Goal: Task Accomplishment & Management: Manage account settings

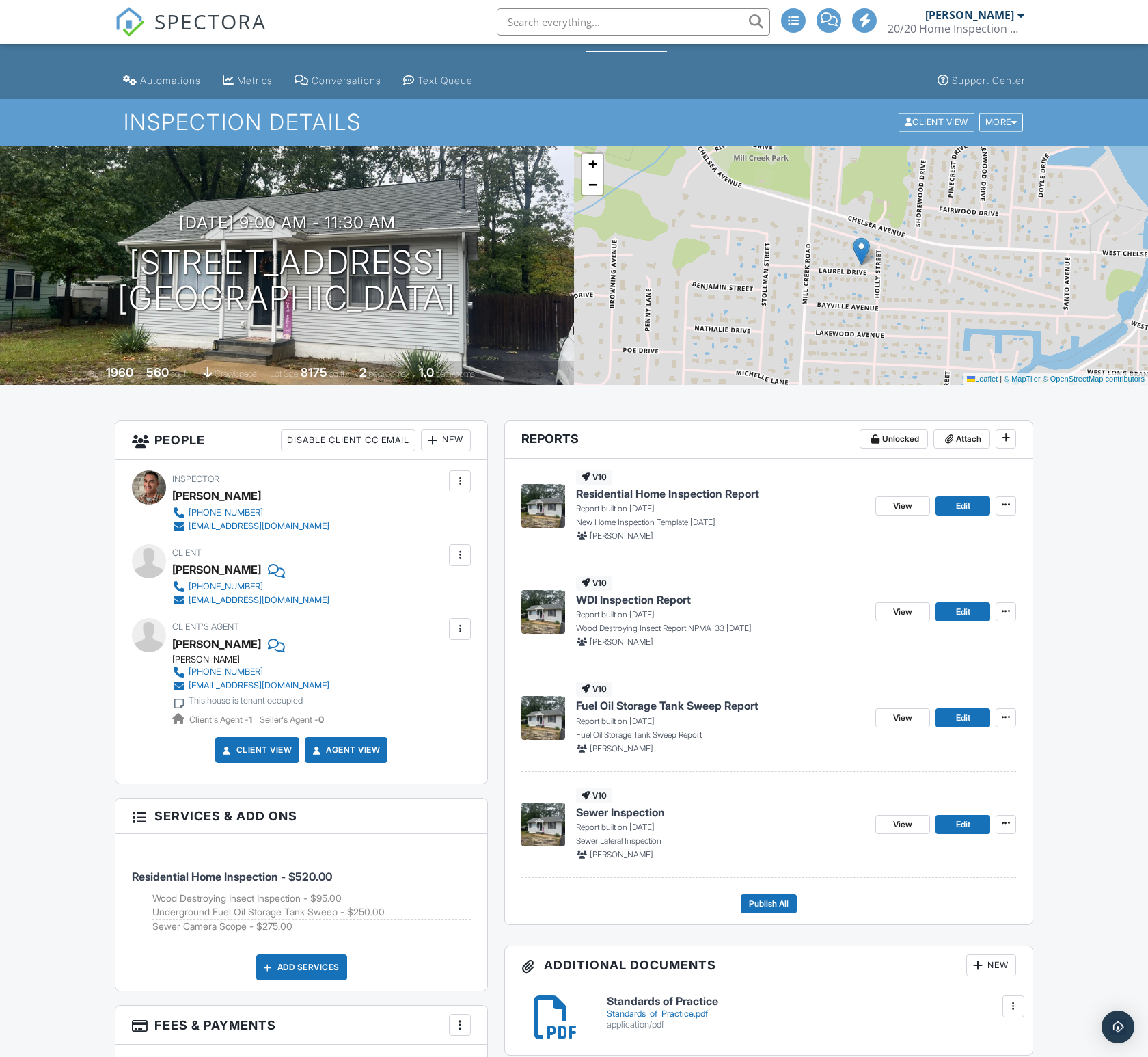
scroll to position [15, 0]
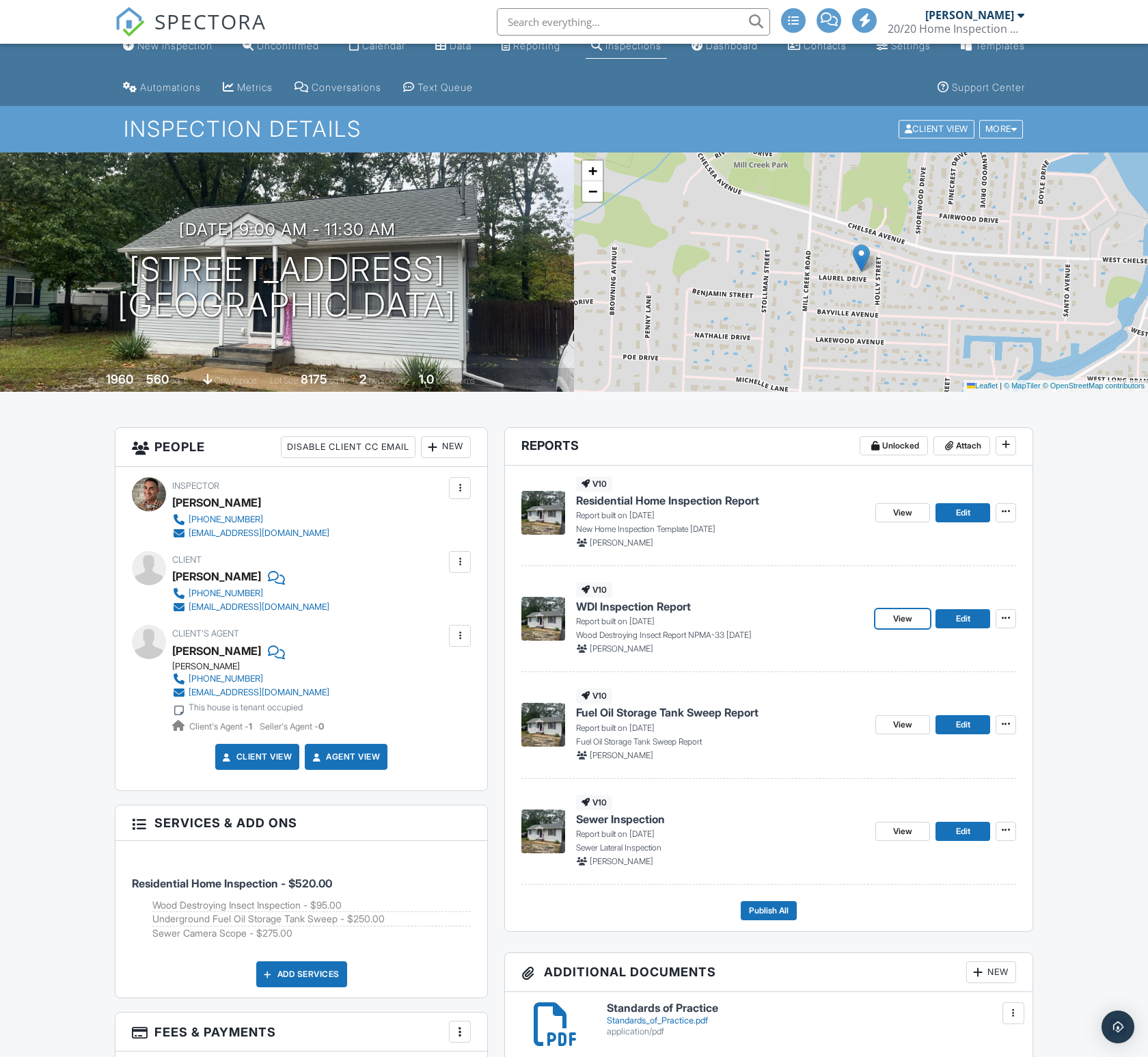
click at [907, 621] on span "View" at bounding box center [903, 618] width 20 height 14
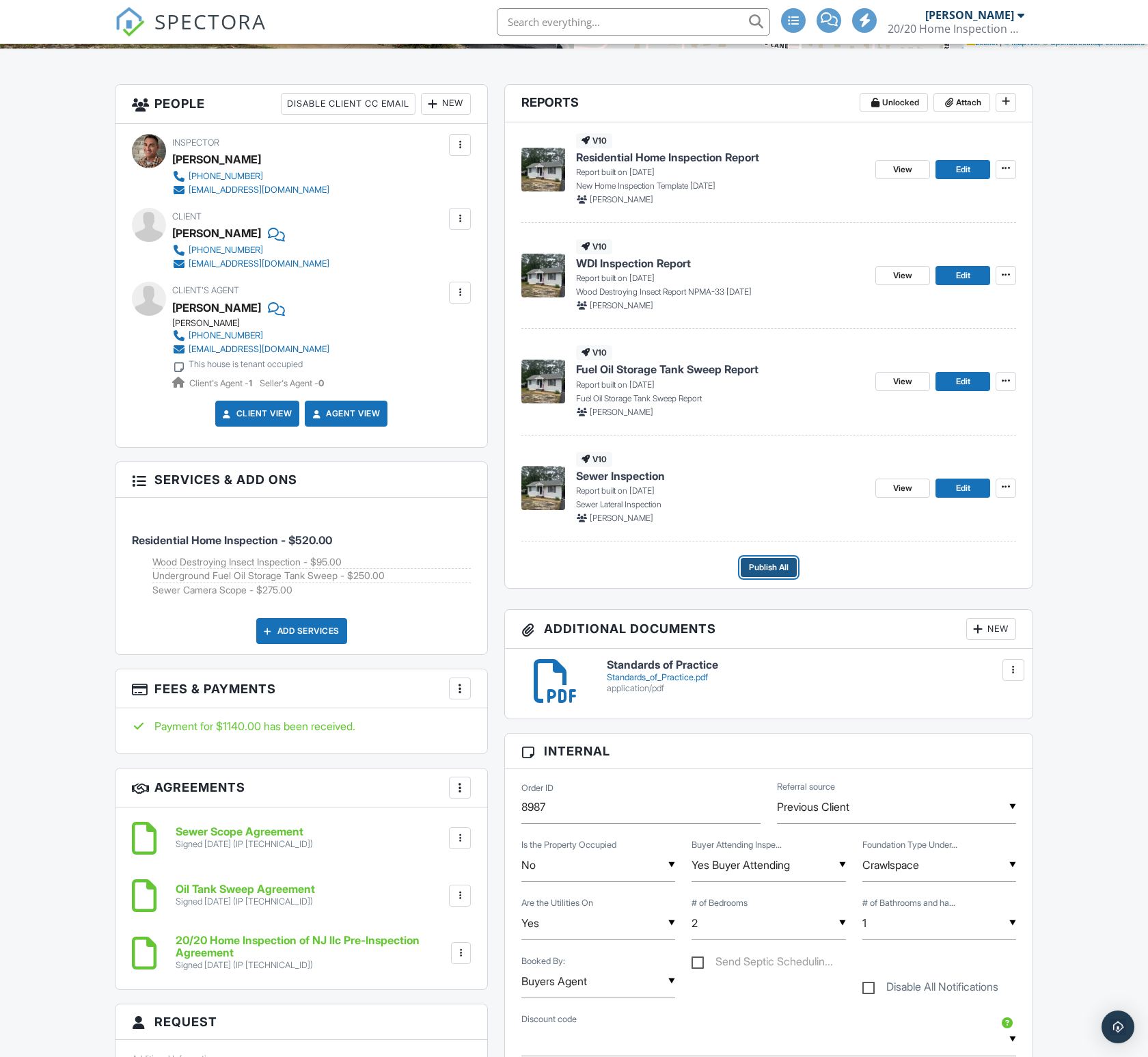
click at [776, 567] on span "Publish All" at bounding box center [769, 567] width 40 height 14
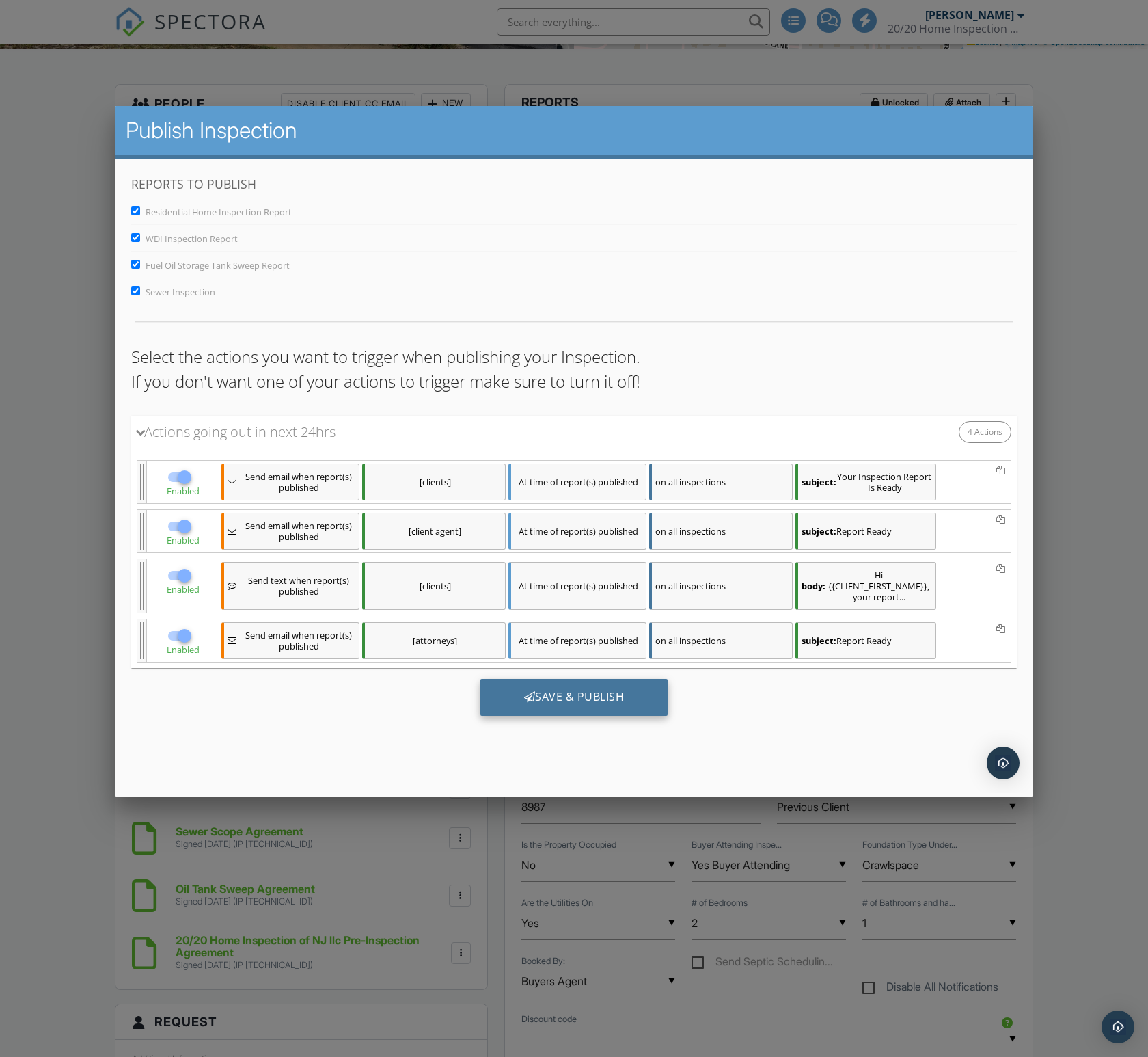
click at [545, 707] on div "Save & Publish" at bounding box center [574, 696] width 188 height 37
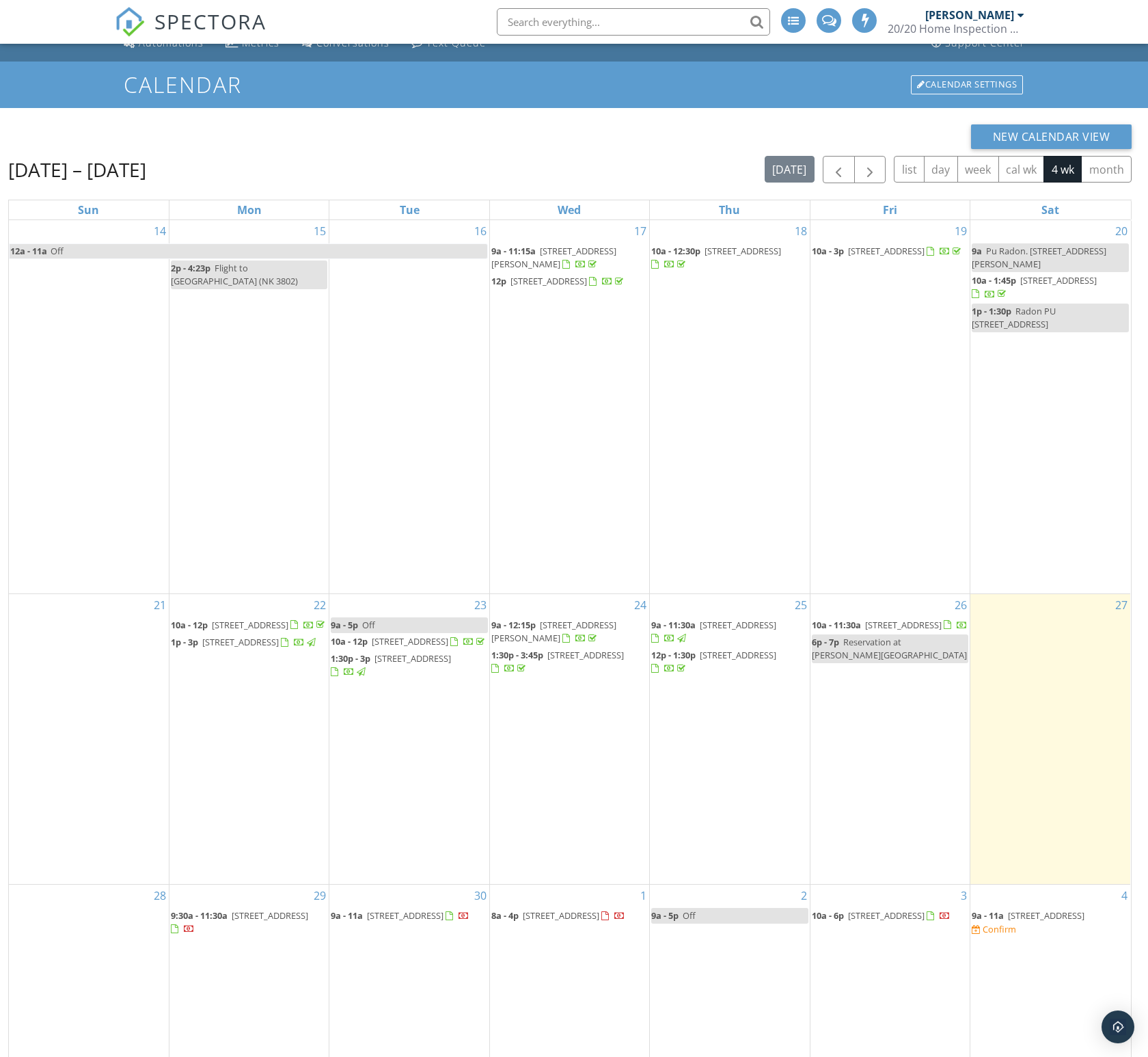
scroll to position [63, 0]
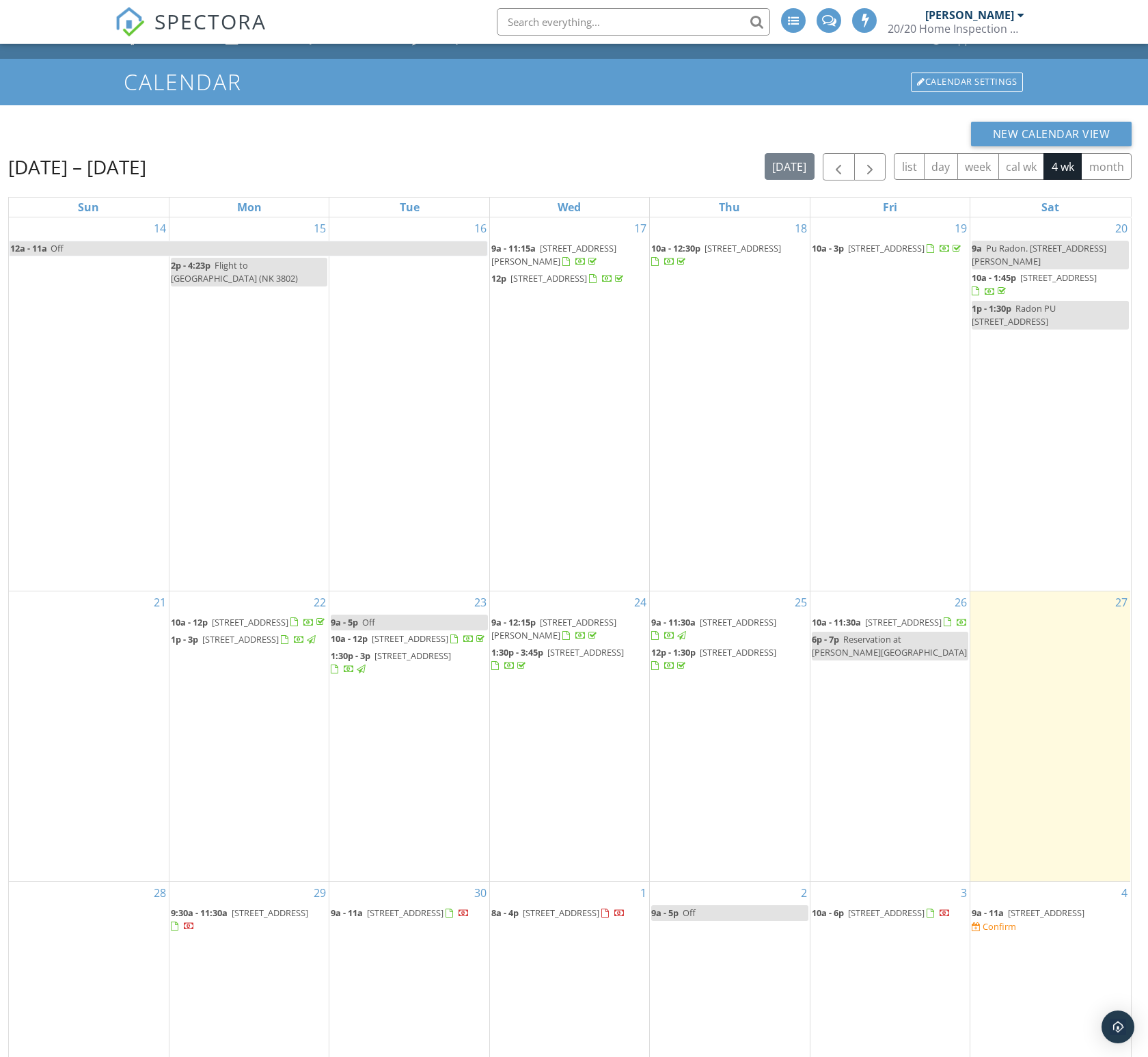
click at [891, 616] on span "[STREET_ADDRESS]" at bounding box center [904, 622] width 76 height 12
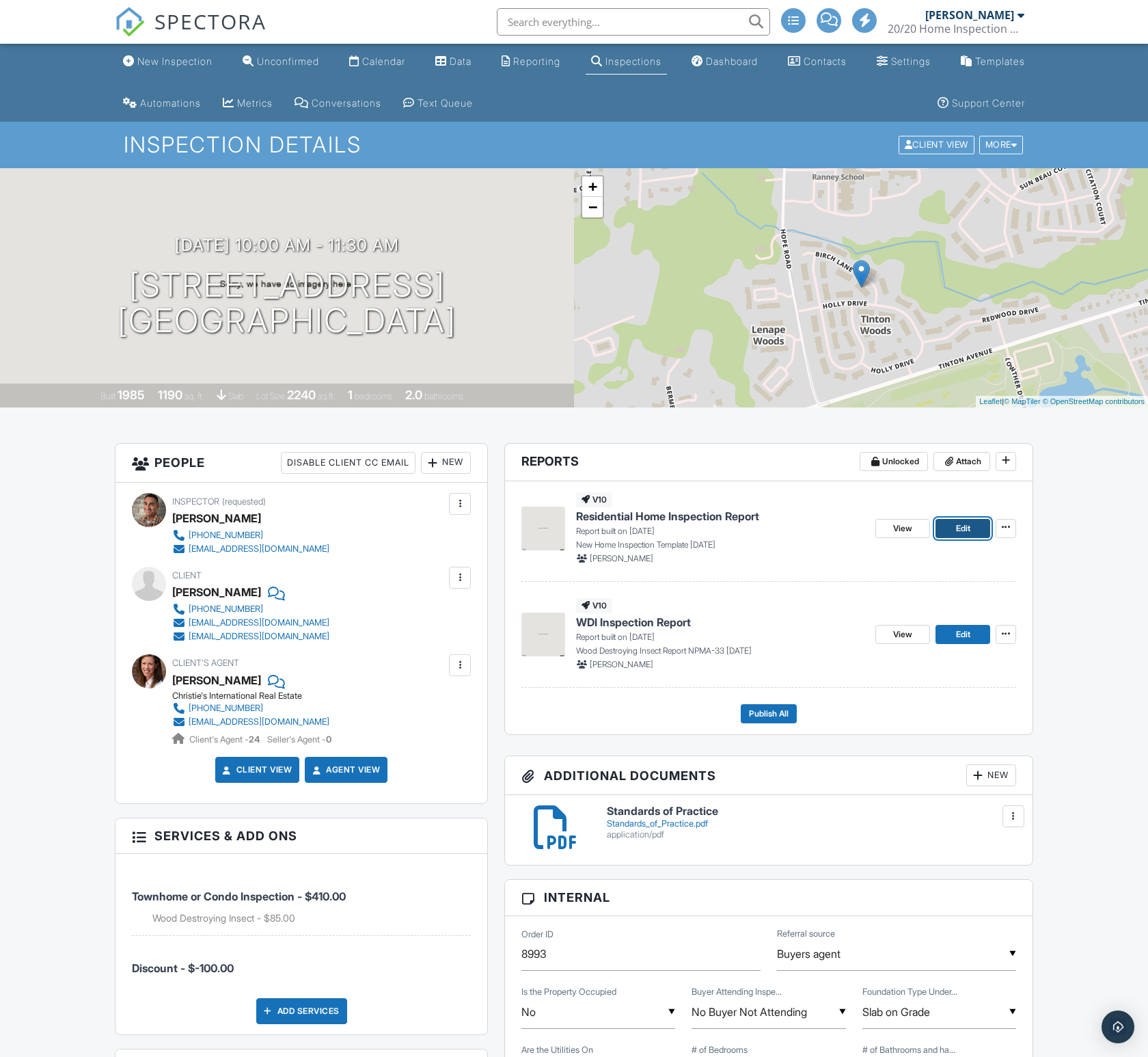
click at [959, 531] on span "Edit" at bounding box center [963, 528] width 15 height 14
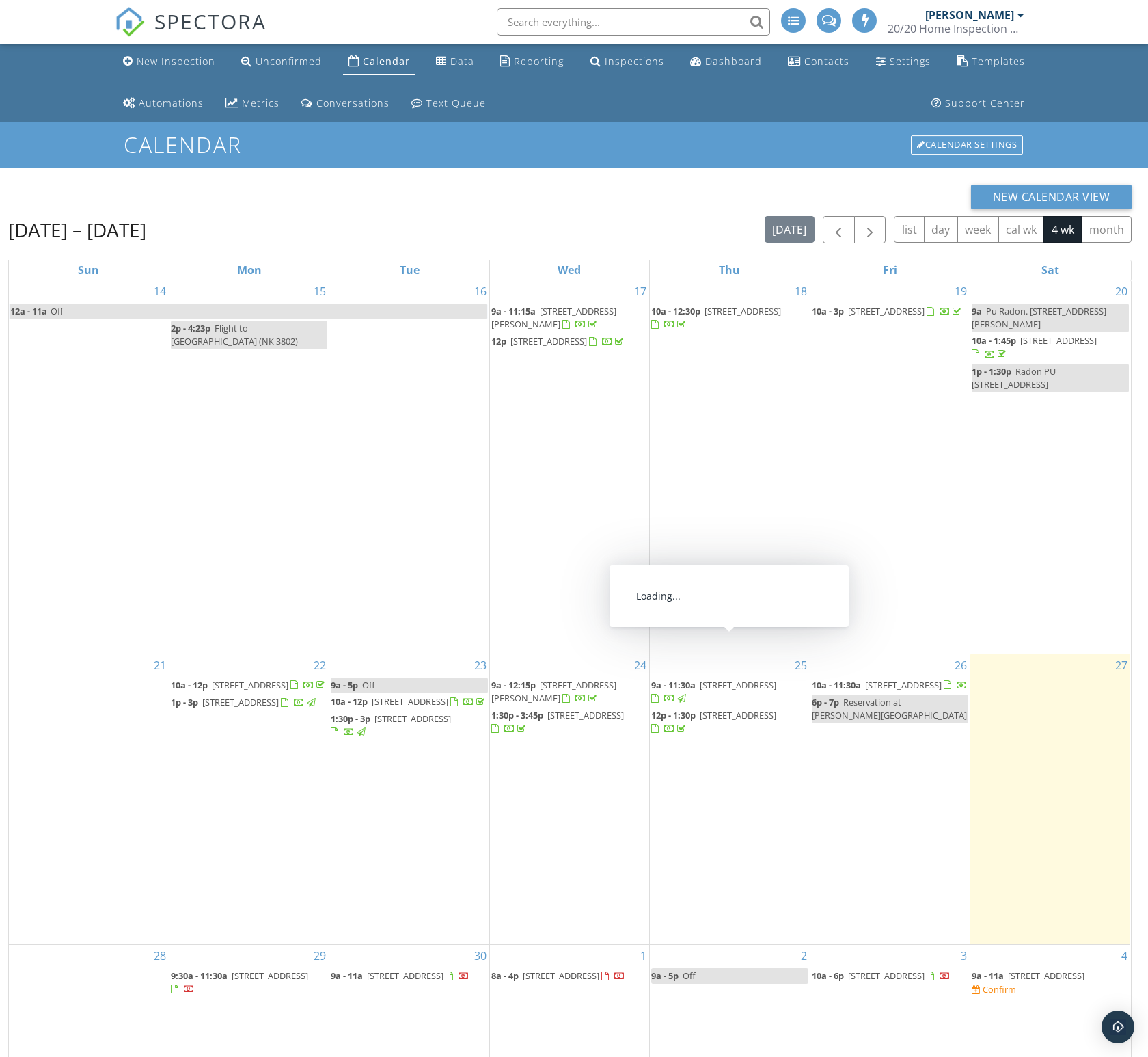
click at [738, 679] on span "215 Laurel Dr, Berkeley Township 08721" at bounding box center [714, 691] width 125 height 25
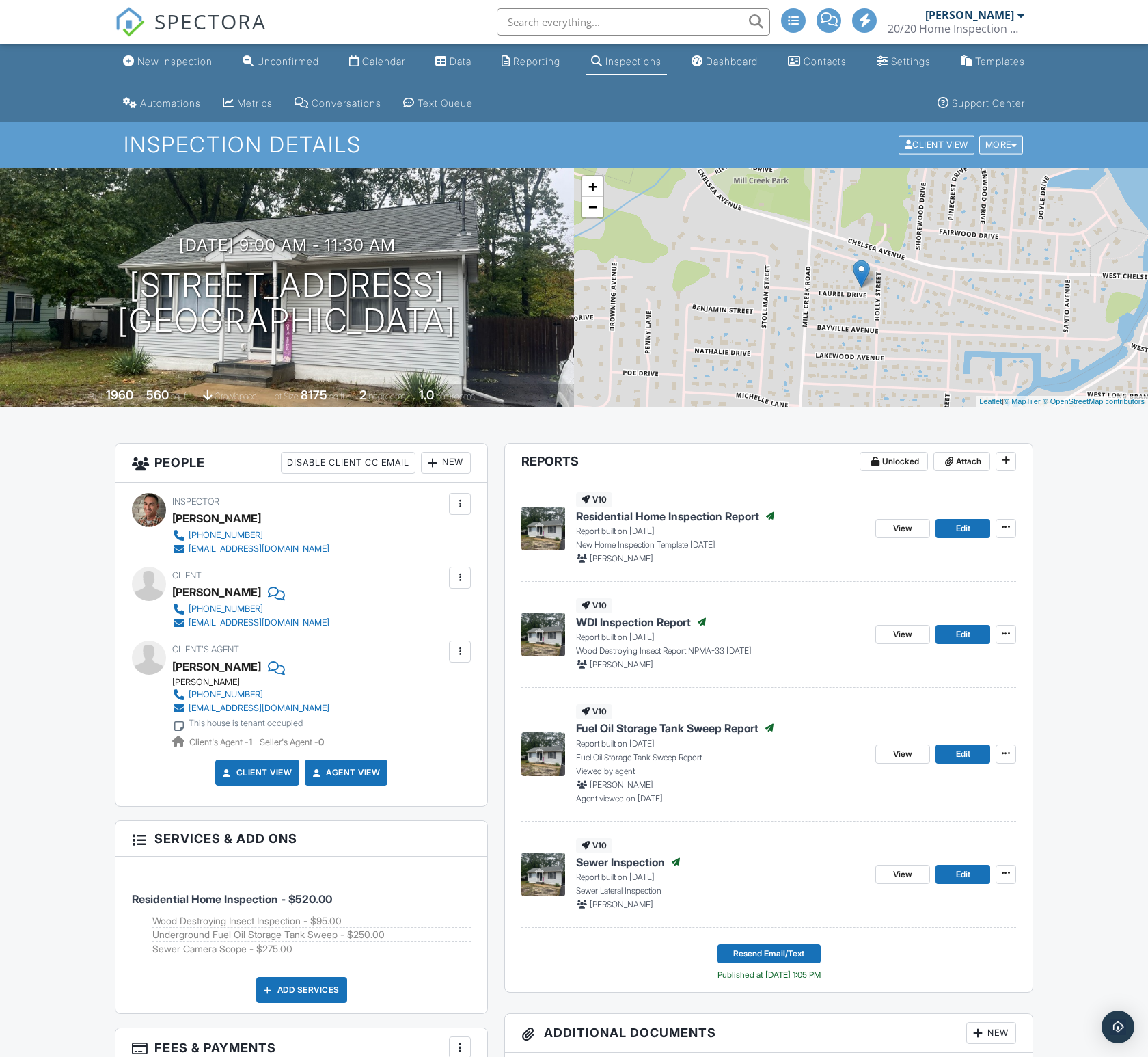
click at [993, 143] on div "More" at bounding box center [1002, 145] width 45 height 19
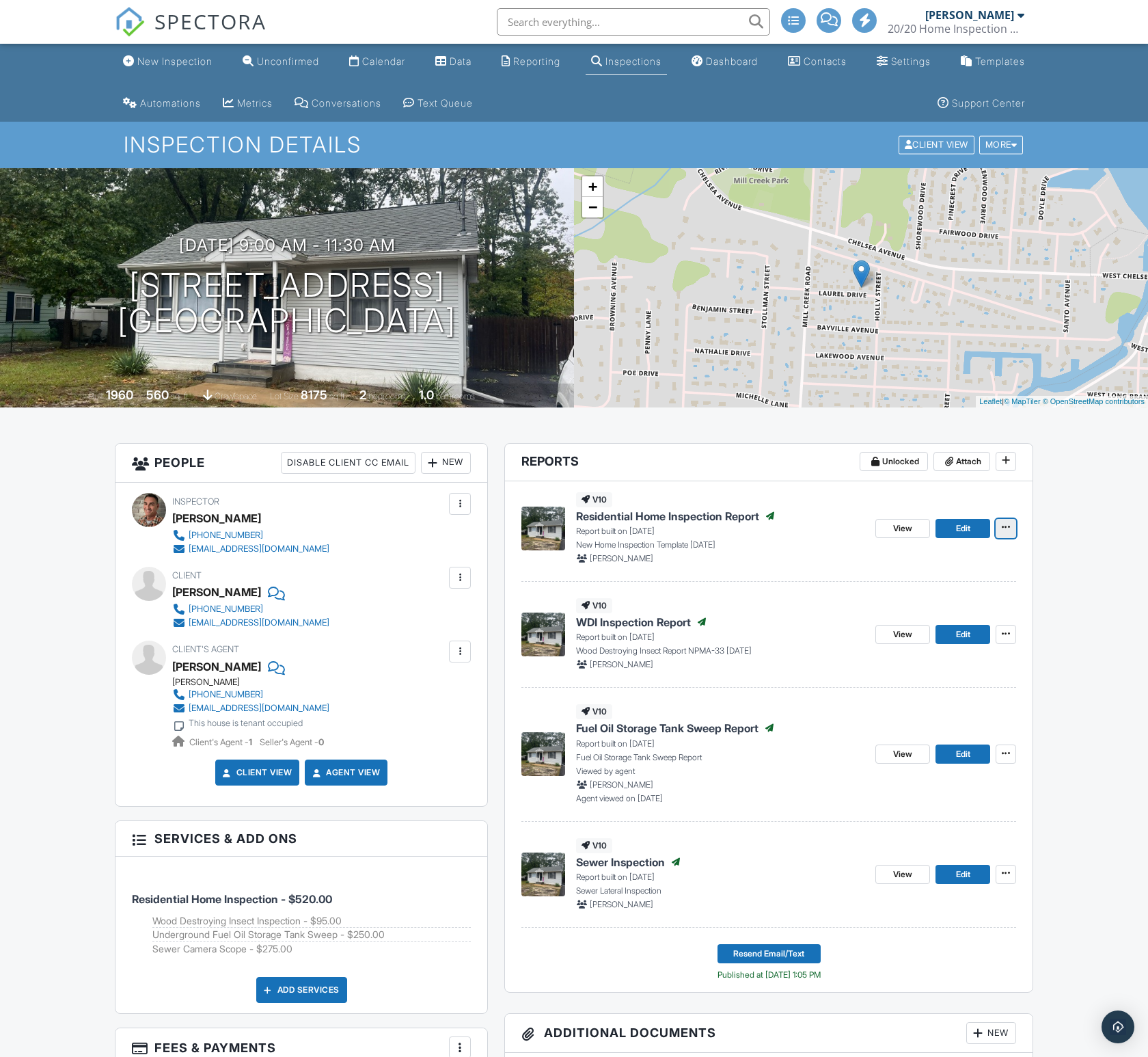
click at [1003, 530] on icon at bounding box center [1006, 527] width 8 height 10
click at [1096, 609] on div "Assign Inspectors Copy Reinspection Report View Log RRB Log Delete Report" at bounding box center [1003, 646] width 289 height 203
click at [913, 150] on div "Client View" at bounding box center [936, 145] width 76 height 19
click at [378, 65] on div "Calendar" at bounding box center [383, 61] width 43 height 11
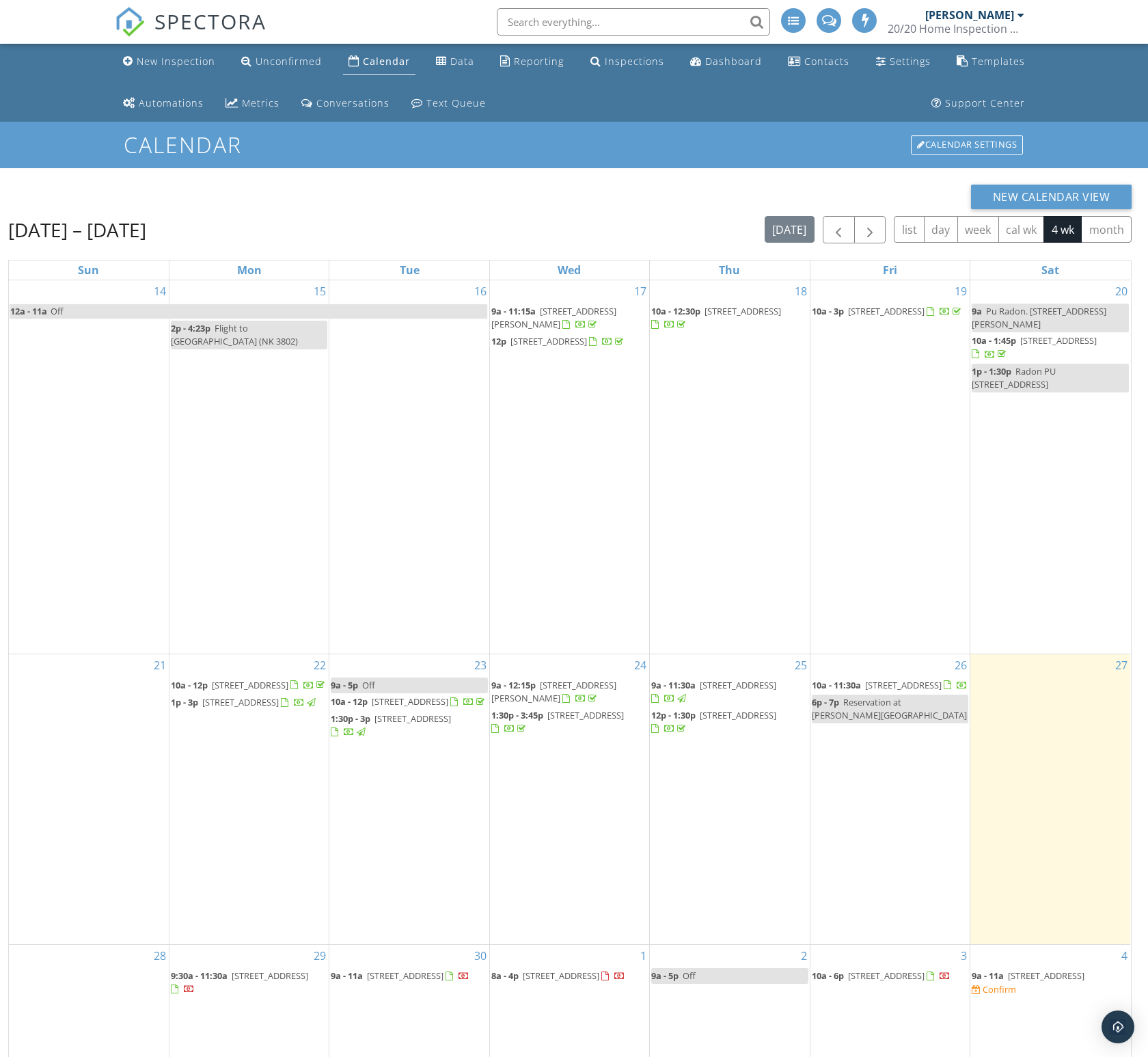
scroll to position [9, 0]
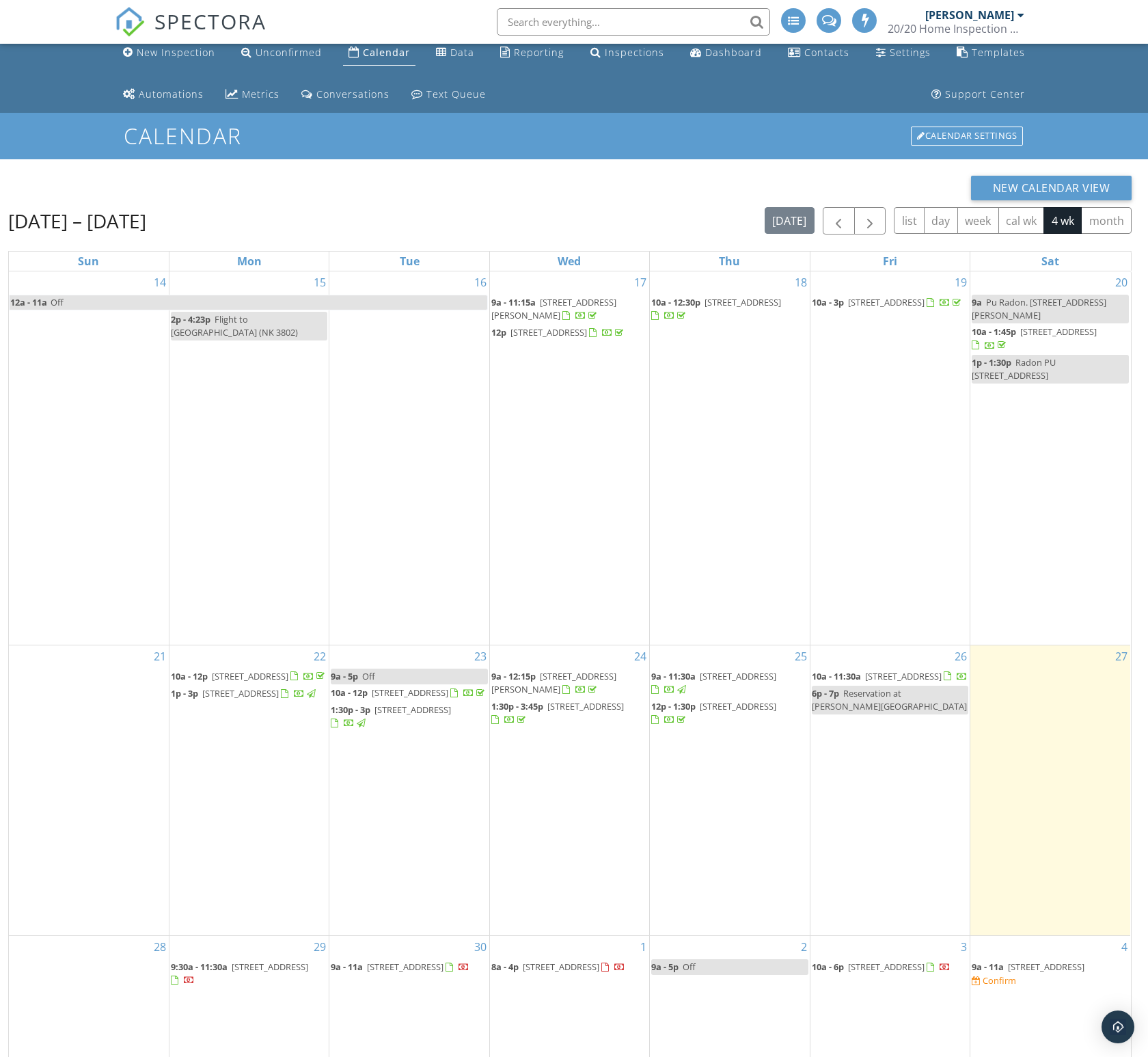
click at [851, 670] on span "10a - 11:30a [STREET_ADDRESS]" at bounding box center [890, 676] width 156 height 14
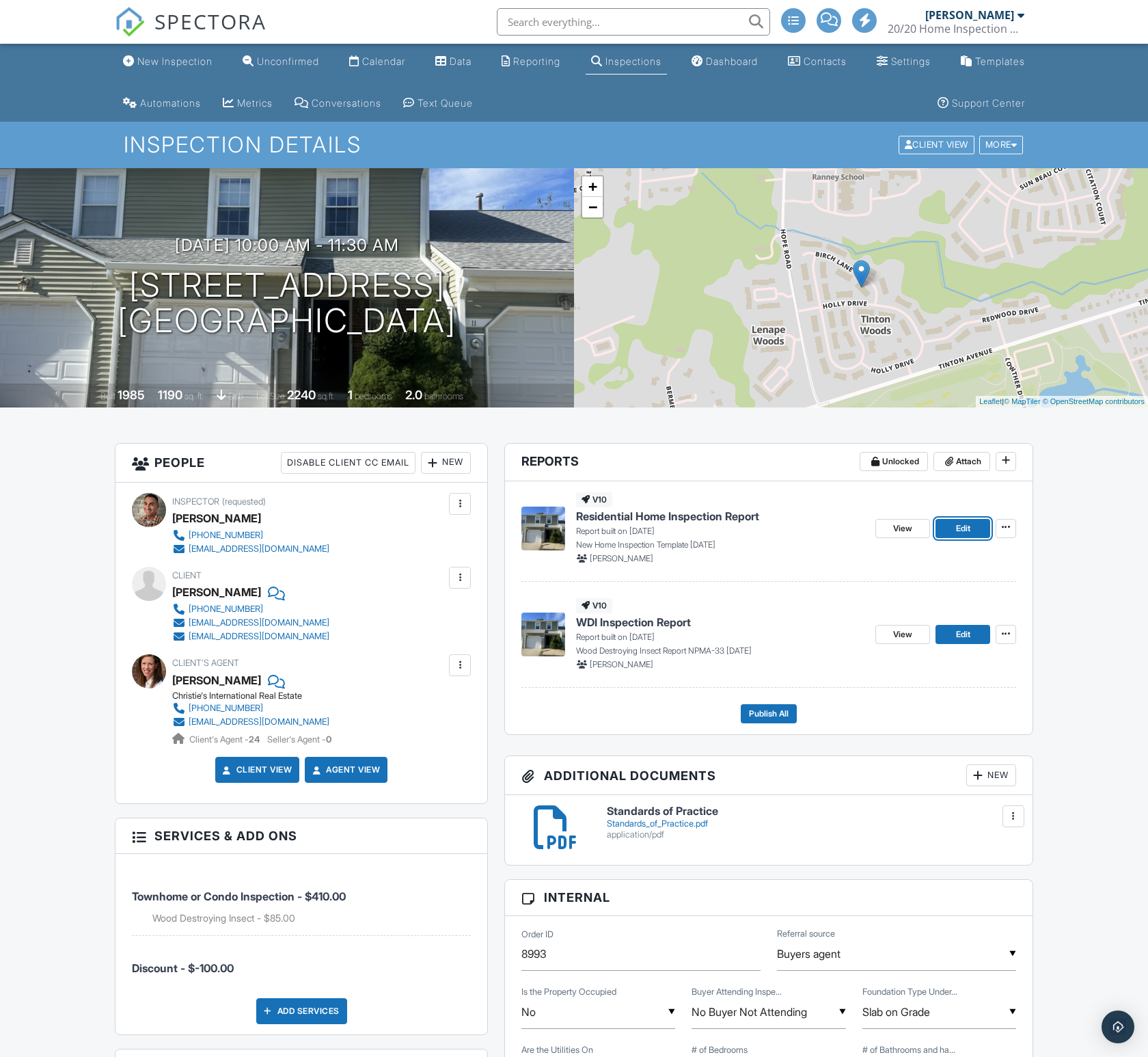
click at [964, 528] on span "Edit" at bounding box center [963, 528] width 15 height 14
